Goal: Task Accomplishment & Management: Manage account settings

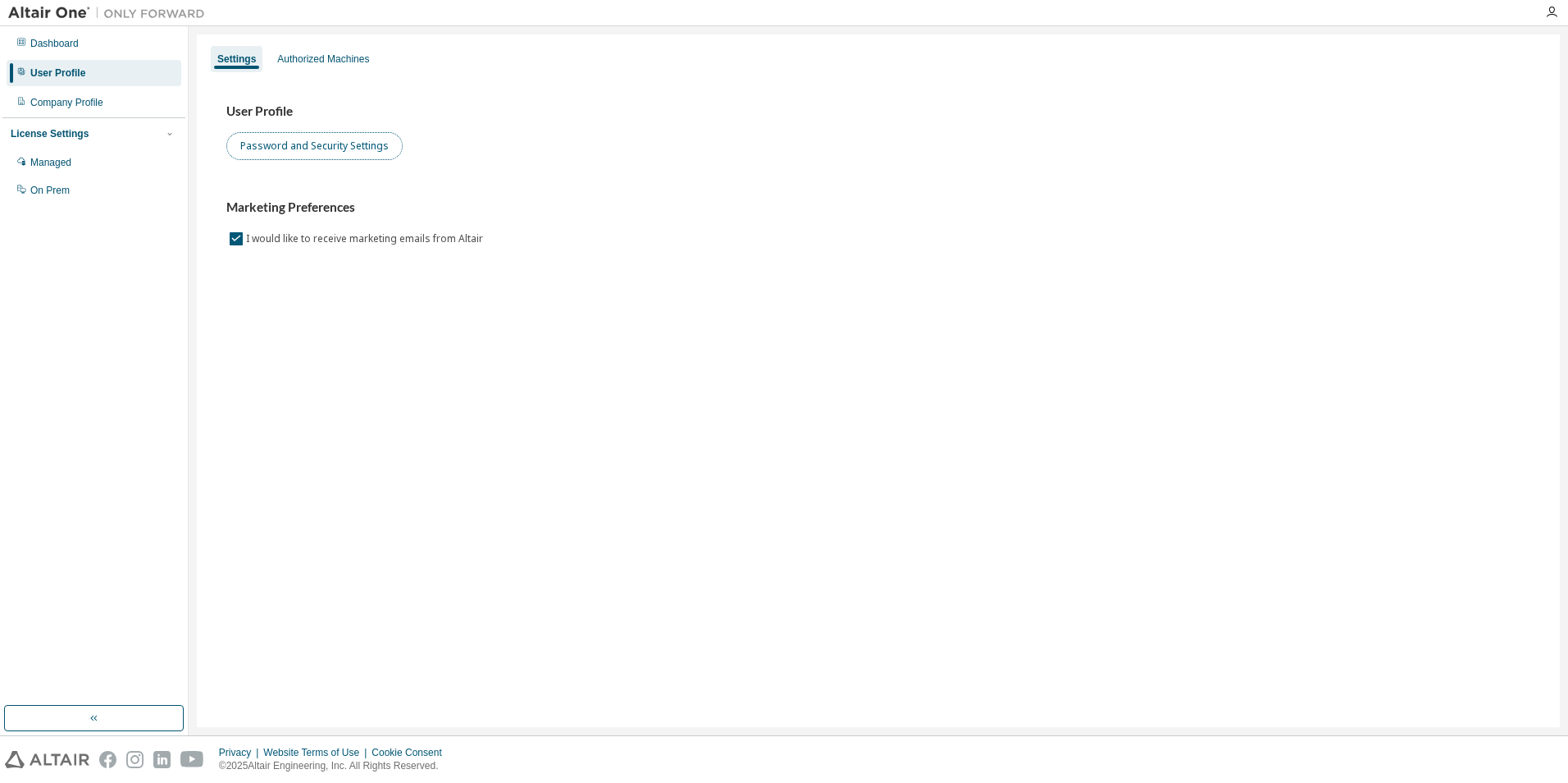
click at [319, 155] on button "Password and Security Settings" at bounding box center [314, 146] width 176 height 28
